Goal: Check status: Check status

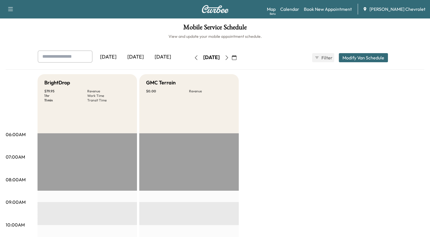
click at [237, 57] on icon "button" at bounding box center [234, 57] width 5 height 5
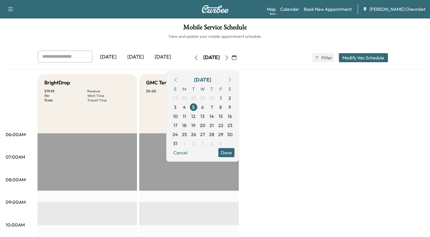
click at [232, 80] on icon "button" at bounding box center [229, 80] width 5 height 5
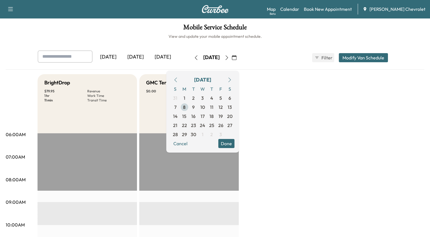
click at [186, 107] on span "8" at bounding box center [184, 107] width 3 height 7
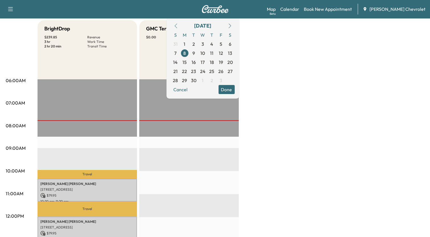
scroll to position [57, 0]
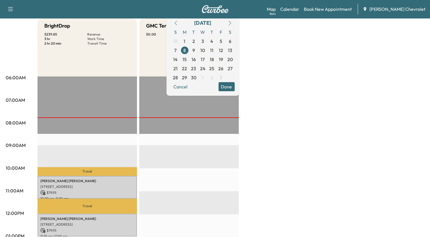
click at [303, 102] on div "BrightDrop $ 239.85 Revenue 3 hr Work Time 2 hr 20 min Transit Time Travel [PER…" at bounding box center [231, 230] width 387 height 426
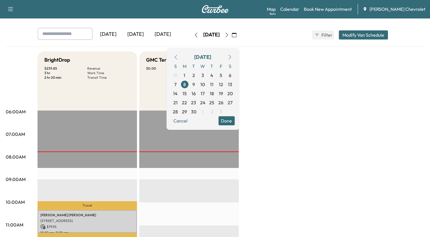
scroll to position [0, 0]
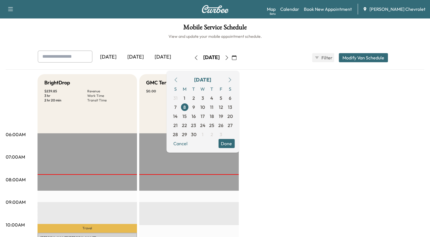
click at [229, 58] on icon "button" at bounding box center [227, 57] width 5 height 5
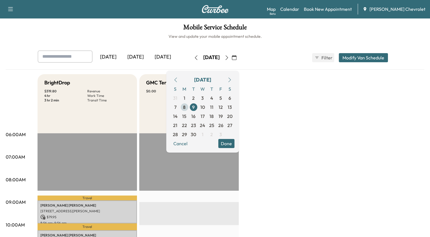
click at [189, 107] on span "8" at bounding box center [184, 107] width 9 height 9
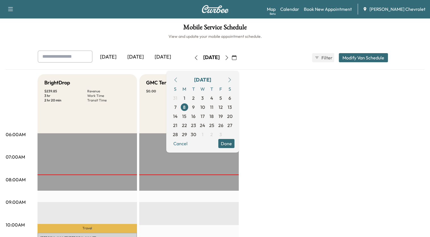
click at [235, 142] on button "Done" at bounding box center [226, 143] width 16 height 9
